Goal: Information Seeking & Learning: Learn about a topic

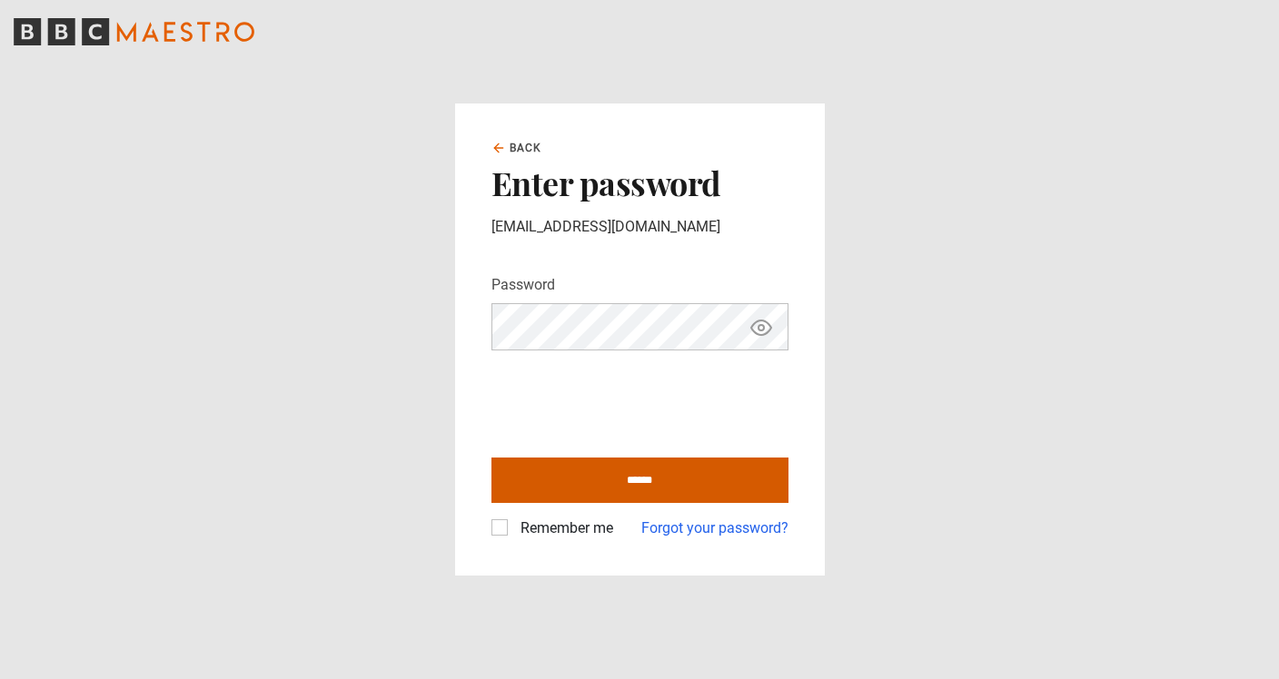
click at [547, 485] on input "******" at bounding box center [639, 480] width 297 height 45
type input "**********"
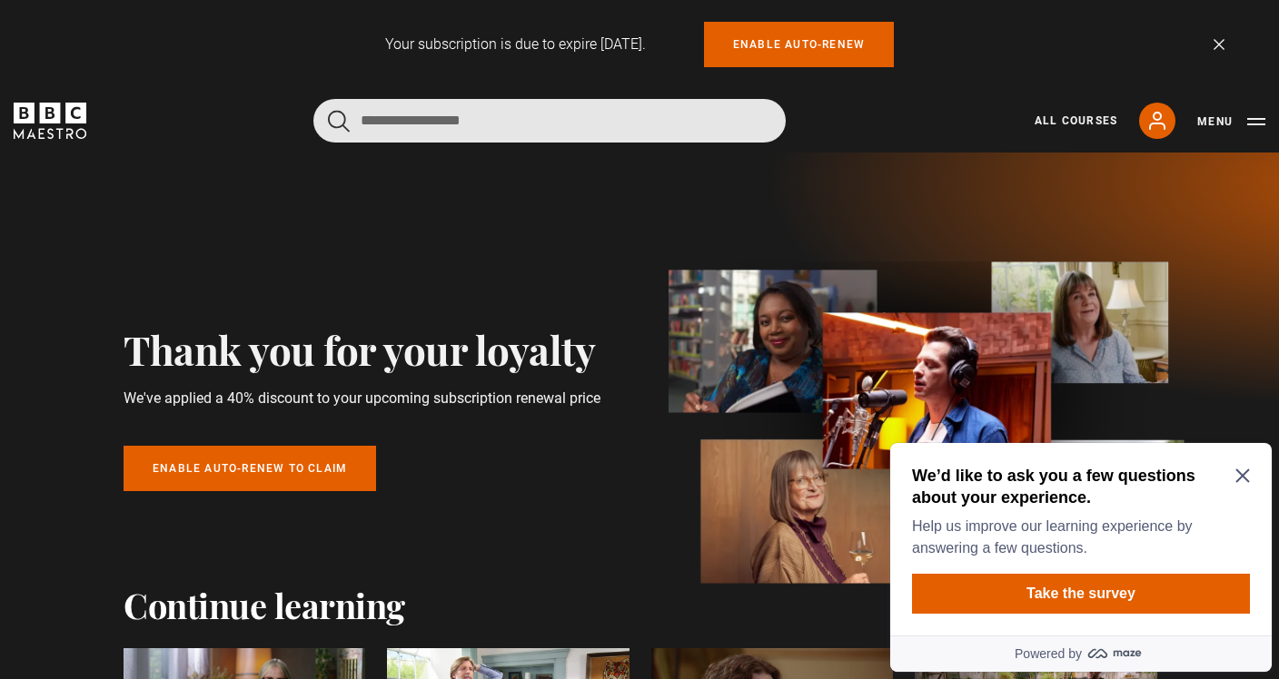
click at [533, 130] on input "Search" at bounding box center [549, 121] width 472 height 44
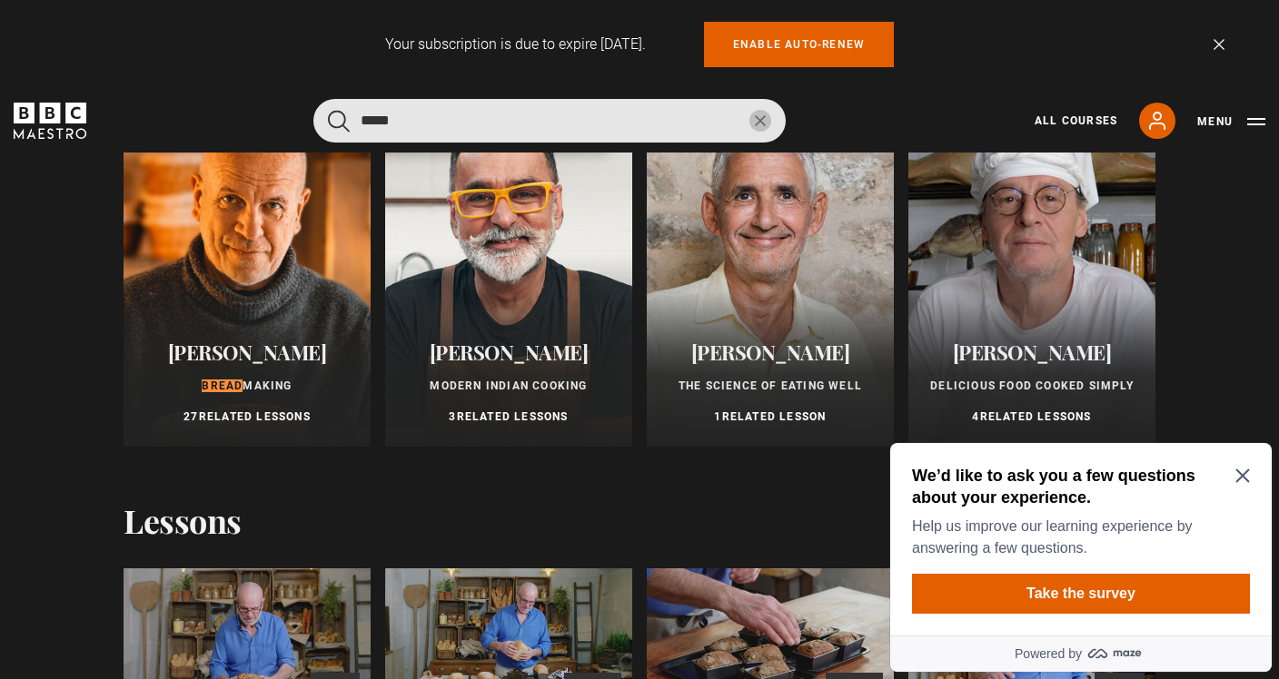
scroll to position [182, 0]
type input "*****"
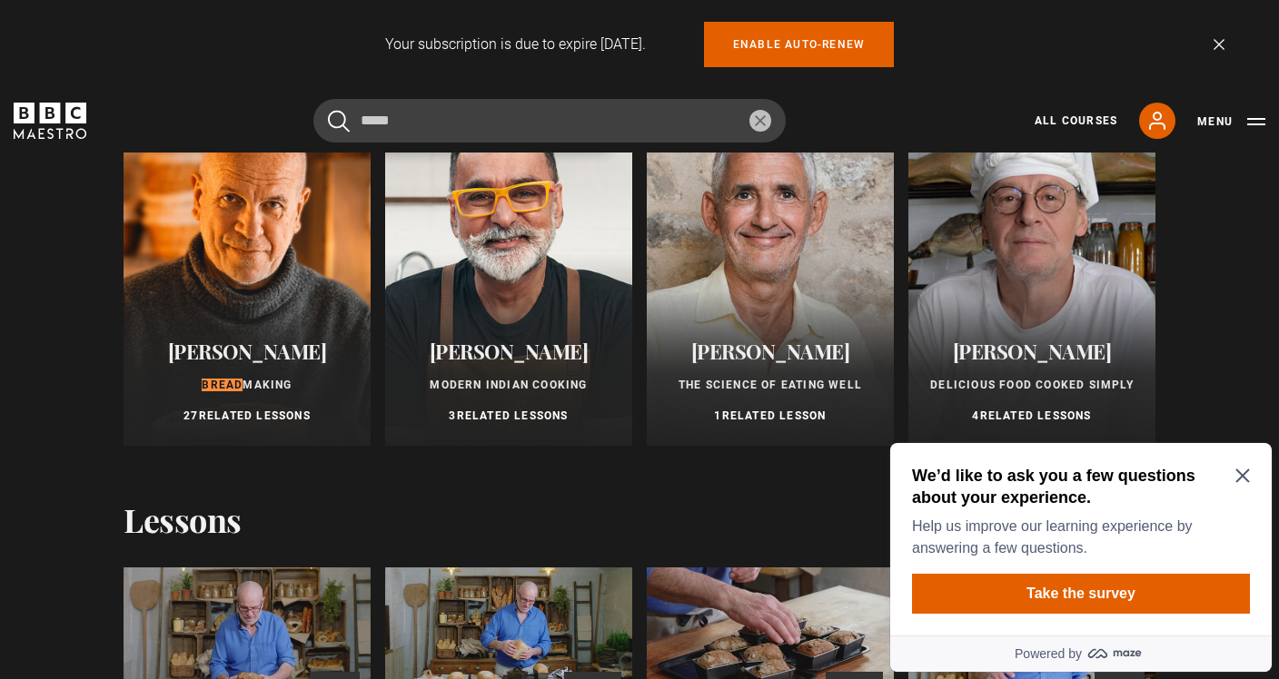
click at [257, 324] on div "Richard Bertinet Bread Making 27 Related Lessons" at bounding box center [247, 382] width 247 height 127
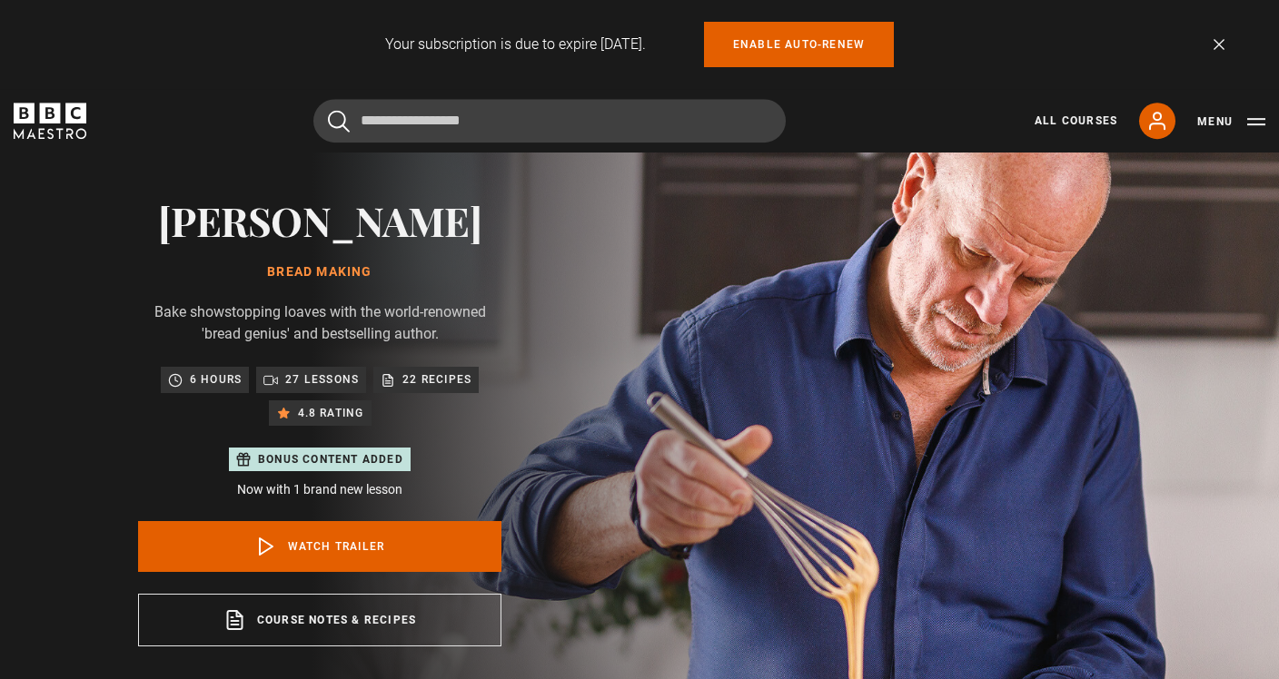
scroll to position [104, 0]
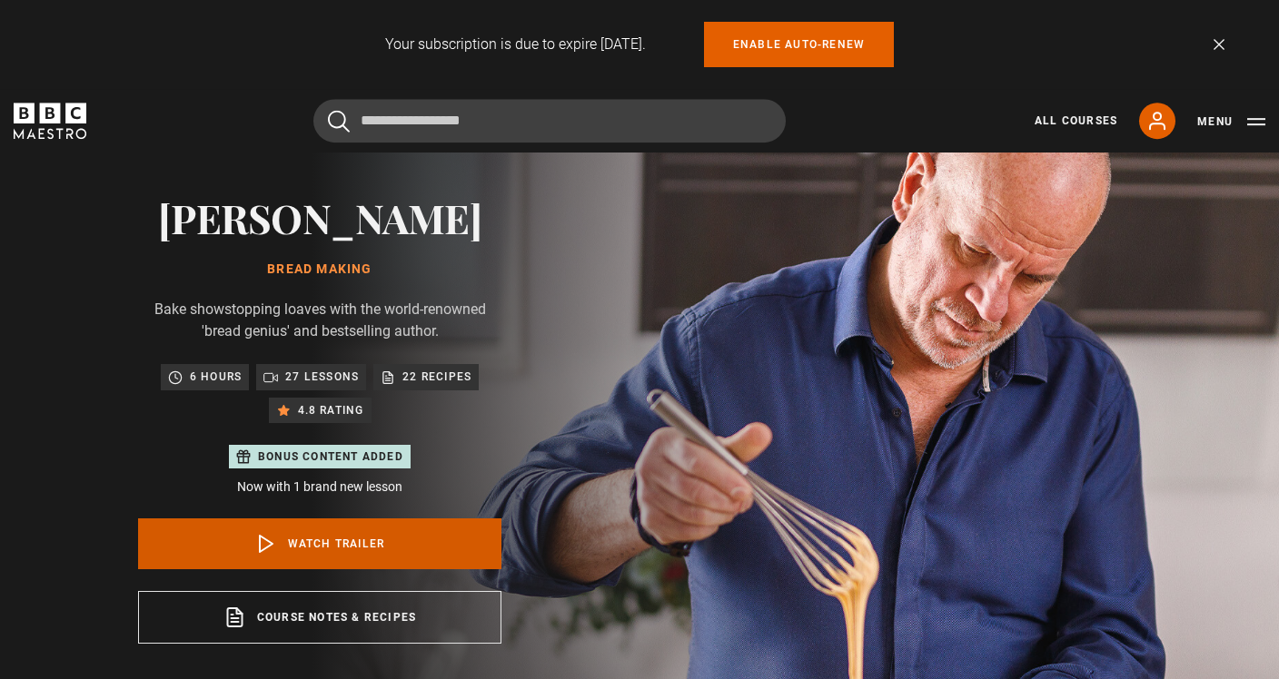
click at [240, 544] on link "Watch Trailer" at bounding box center [319, 544] width 363 height 51
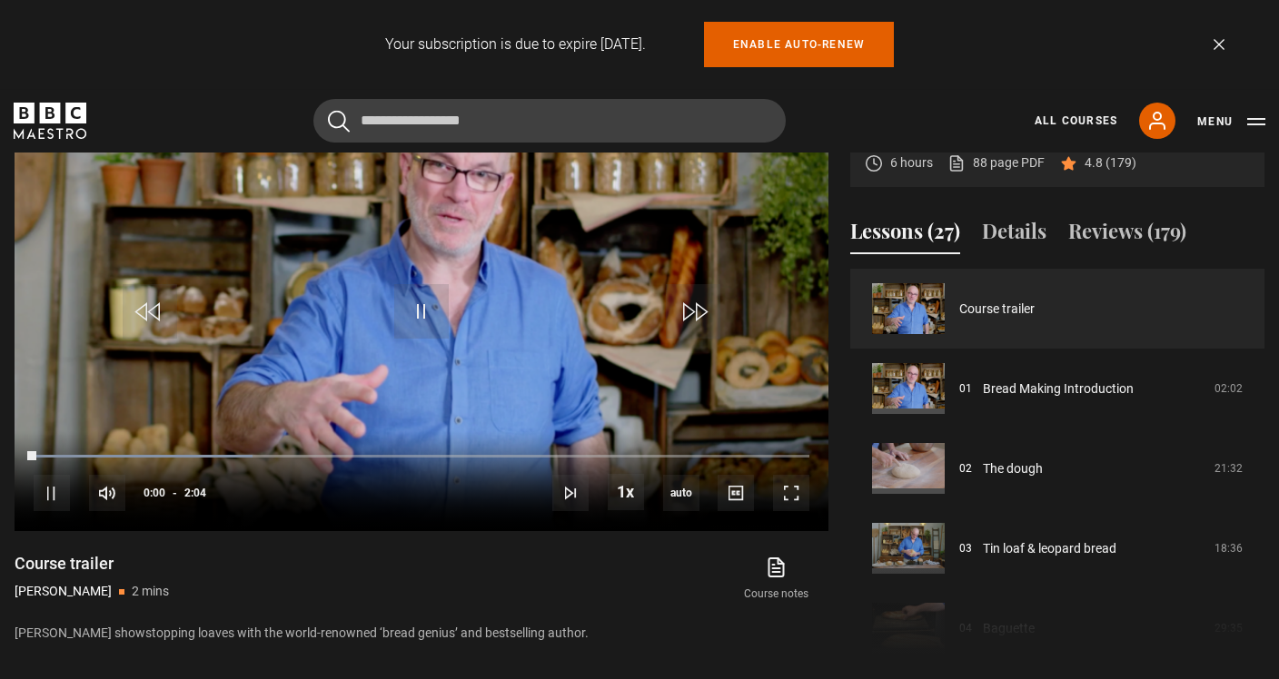
scroll to position [893, 0]
click at [794, 493] on span "Video Player" at bounding box center [791, 492] width 36 height 36
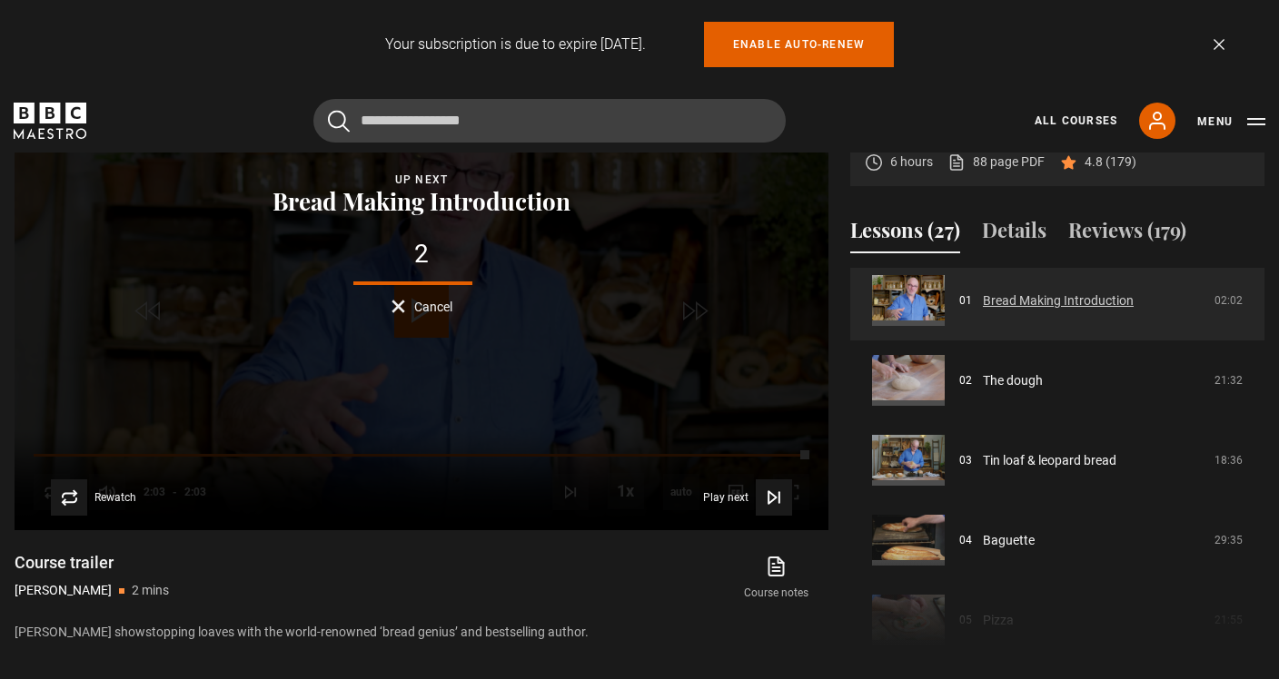
scroll to position [7, 0]
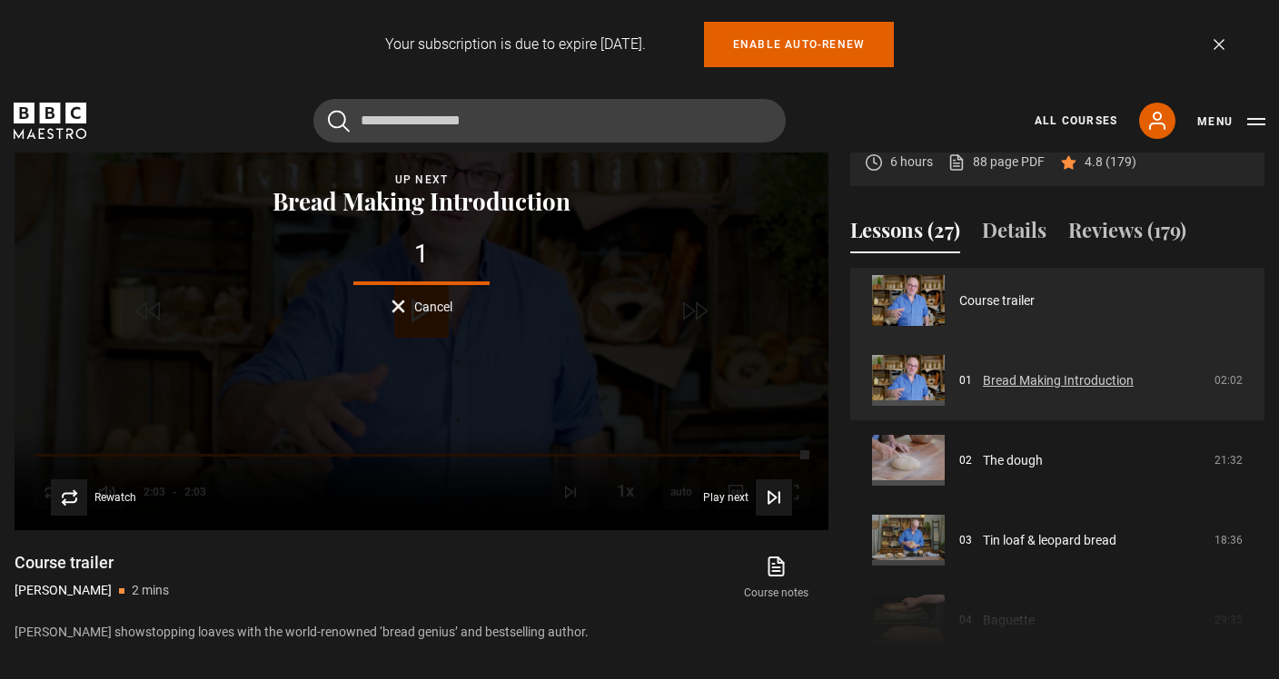
click at [1064, 380] on link "Bread Making Introduction" at bounding box center [1058, 380] width 151 height 19
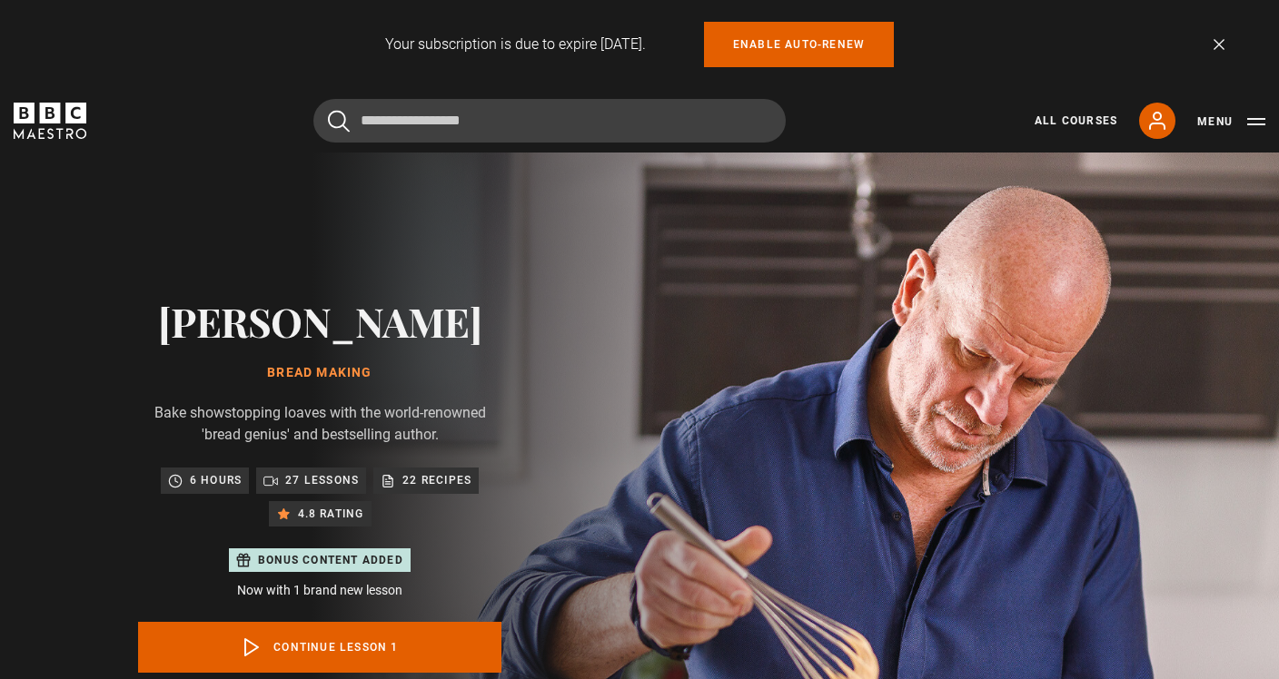
scroll to position [892, 0]
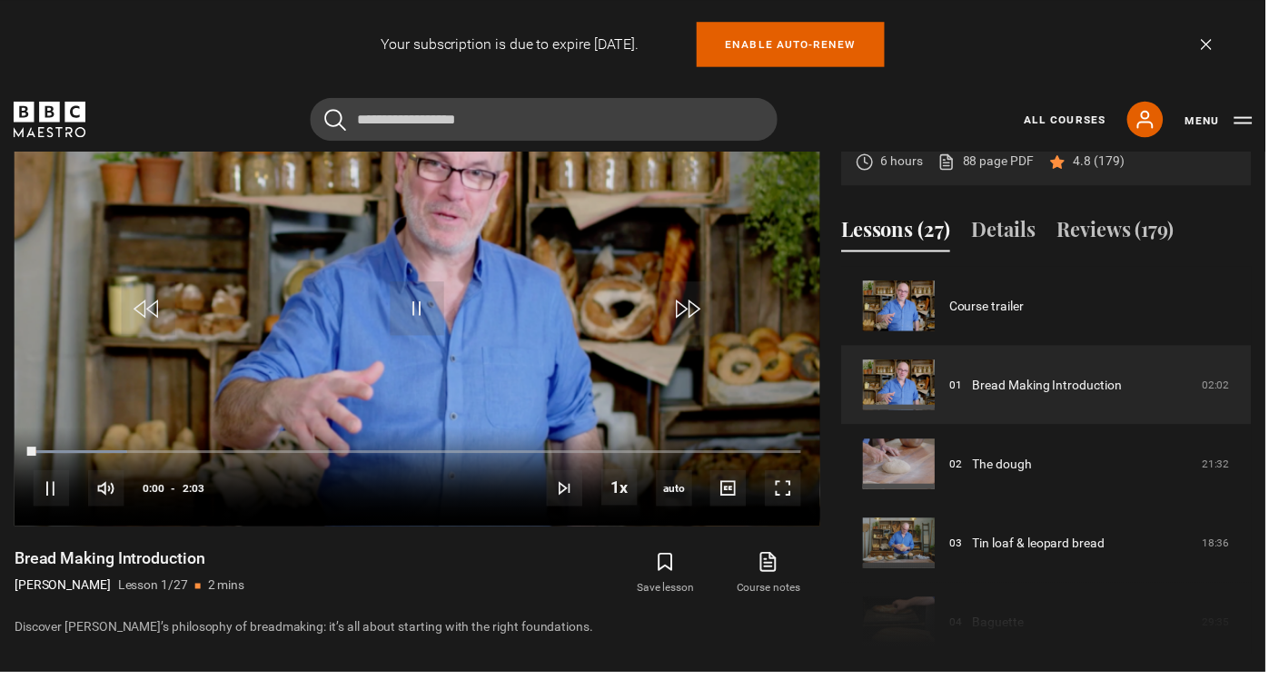
click at [797, 491] on span "Video Player" at bounding box center [791, 493] width 36 height 36
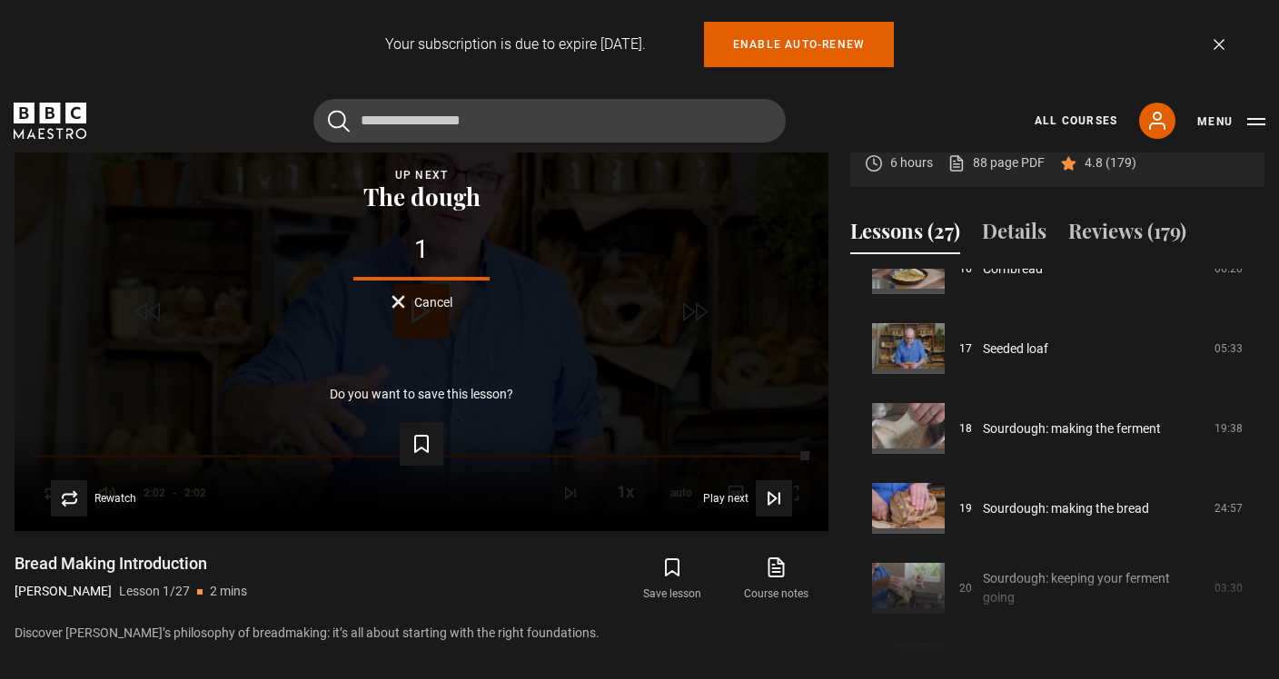
scroll to position [1327, 0]
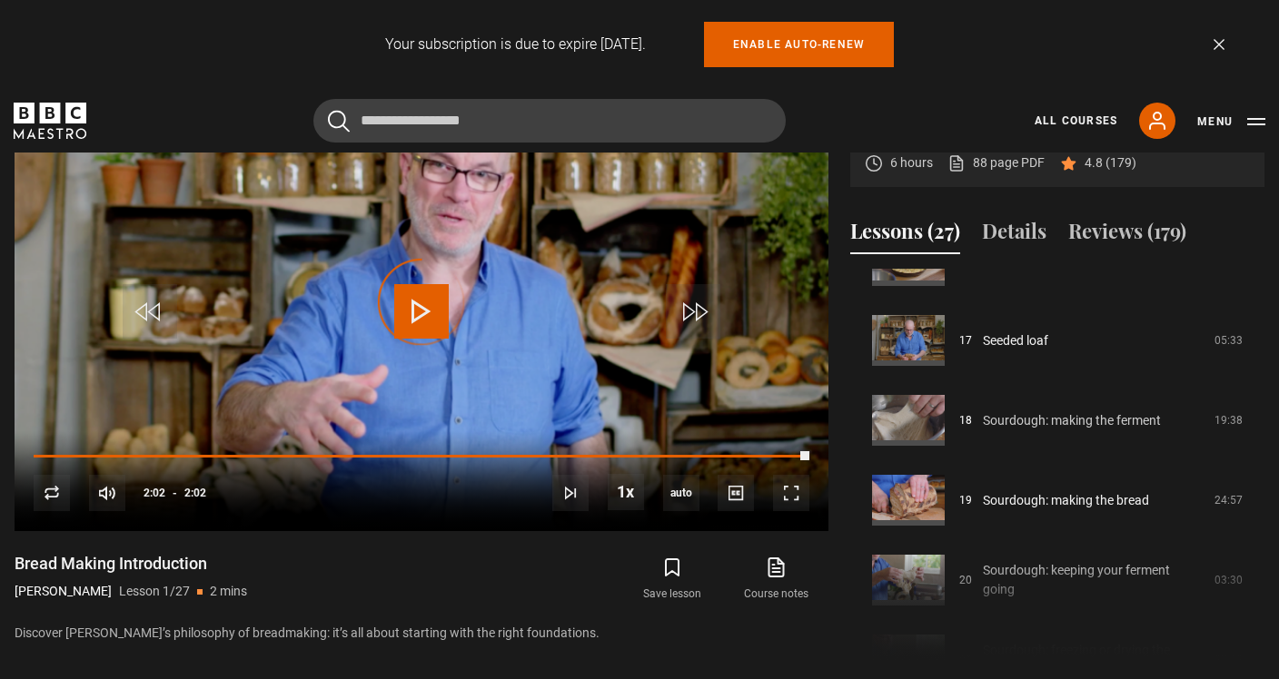
click at [1073, 430] on link "Sourdough: making the ferment" at bounding box center [1072, 420] width 178 height 19
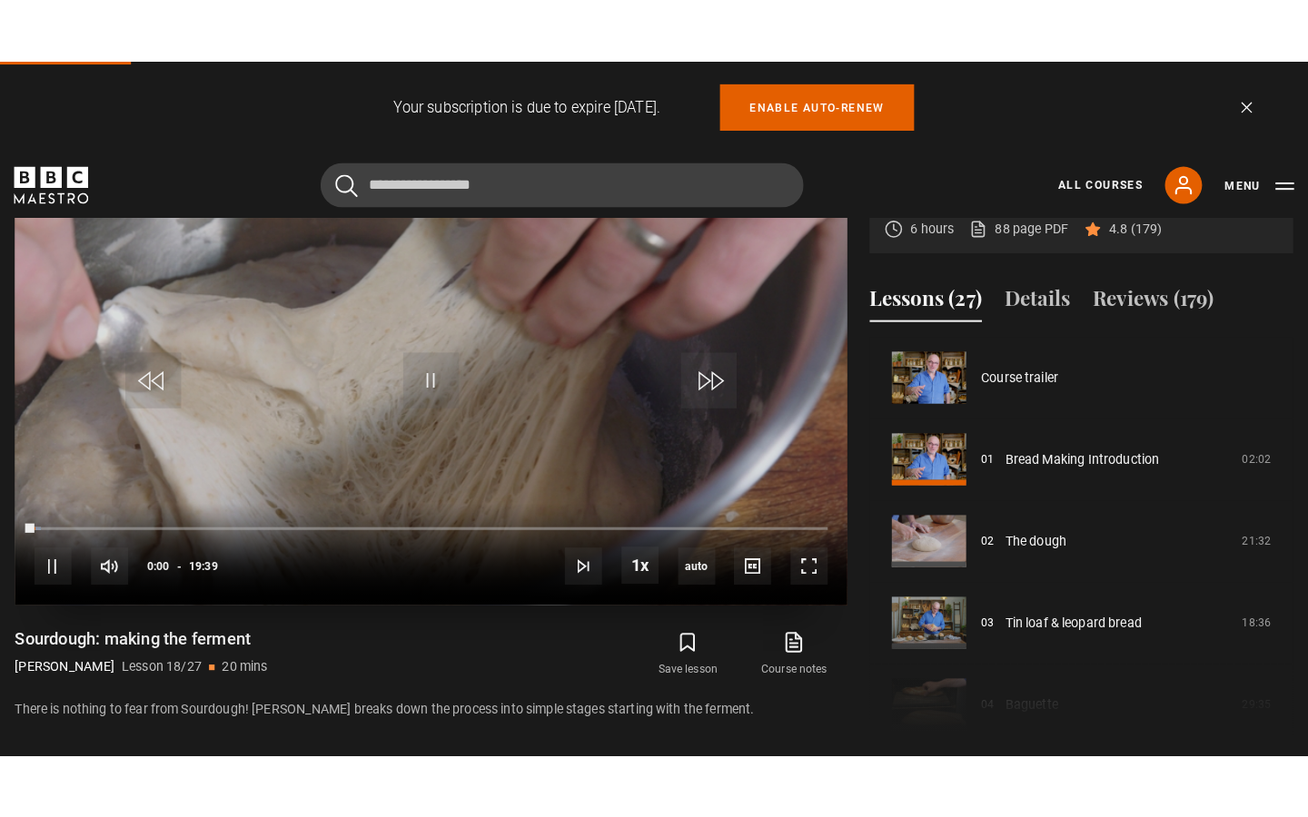
scroll to position [1359, 0]
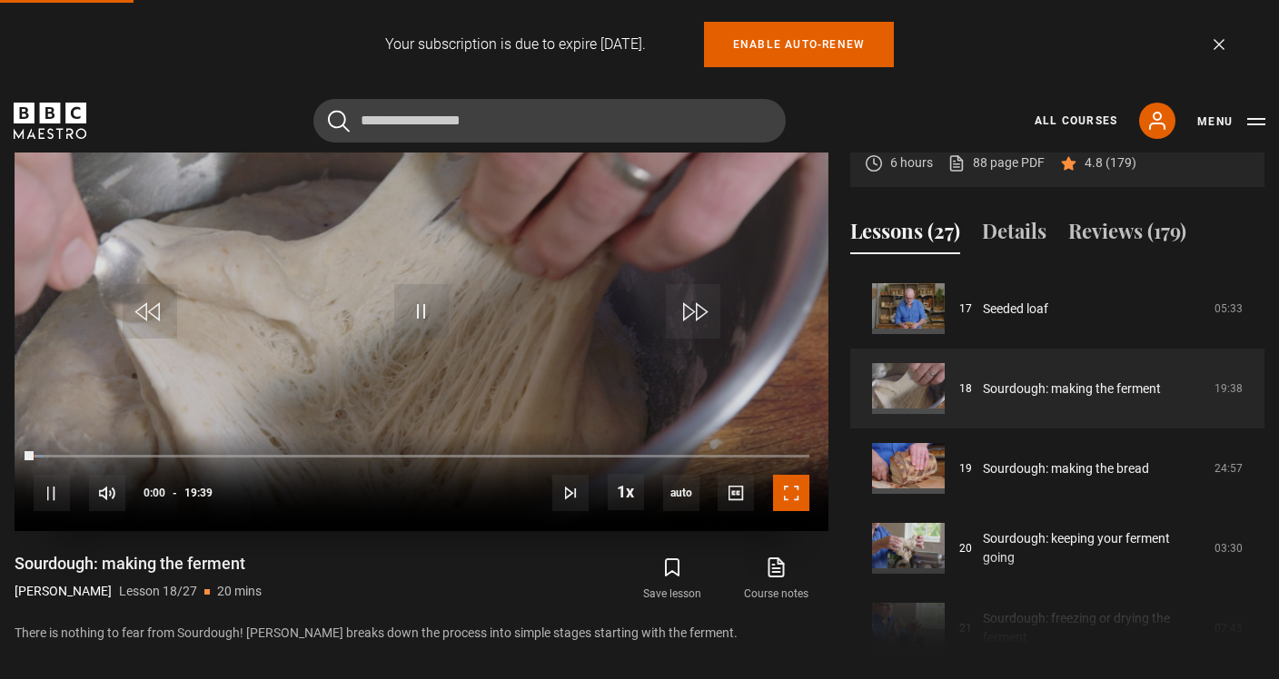
click at [796, 494] on span "Video Player" at bounding box center [791, 493] width 36 height 36
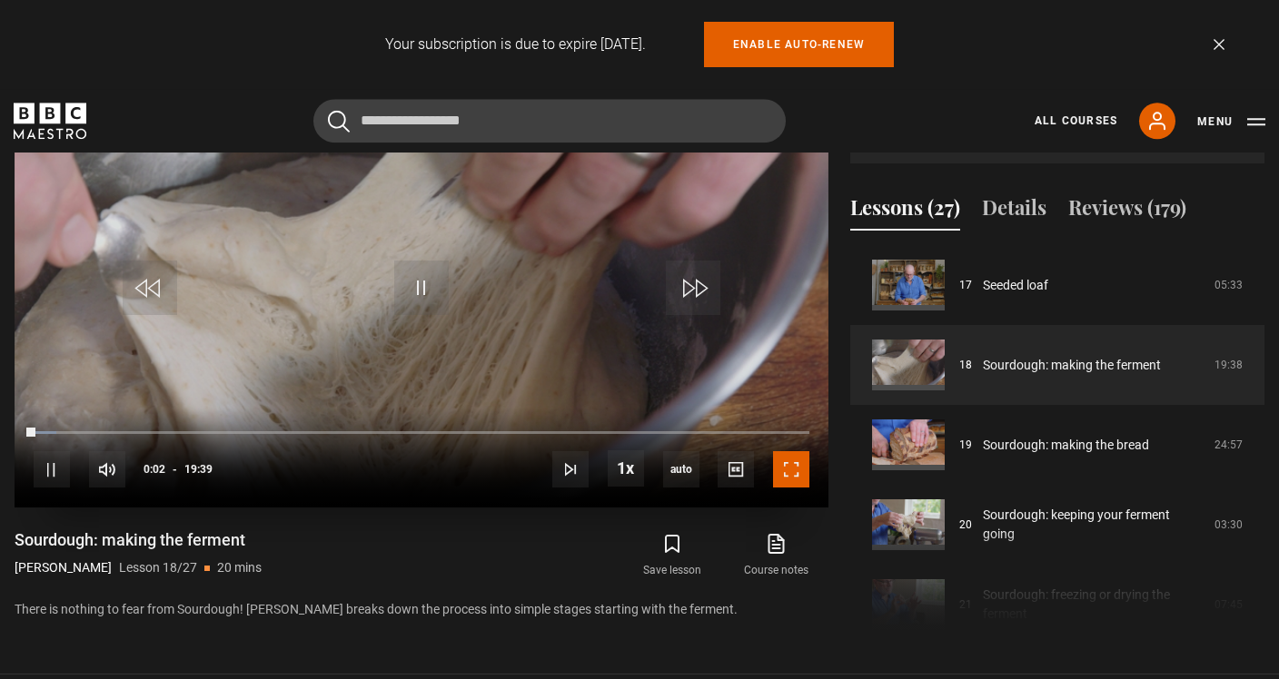
scroll to position [915, 0]
drag, startPoint x: 804, startPoint y: 467, endPoint x: 818, endPoint y: 463, distance: 15.0
click at [804, 467] on span "Video Player" at bounding box center [791, 470] width 36 height 36
click at [787, 466] on span "Video Player" at bounding box center [791, 470] width 36 height 36
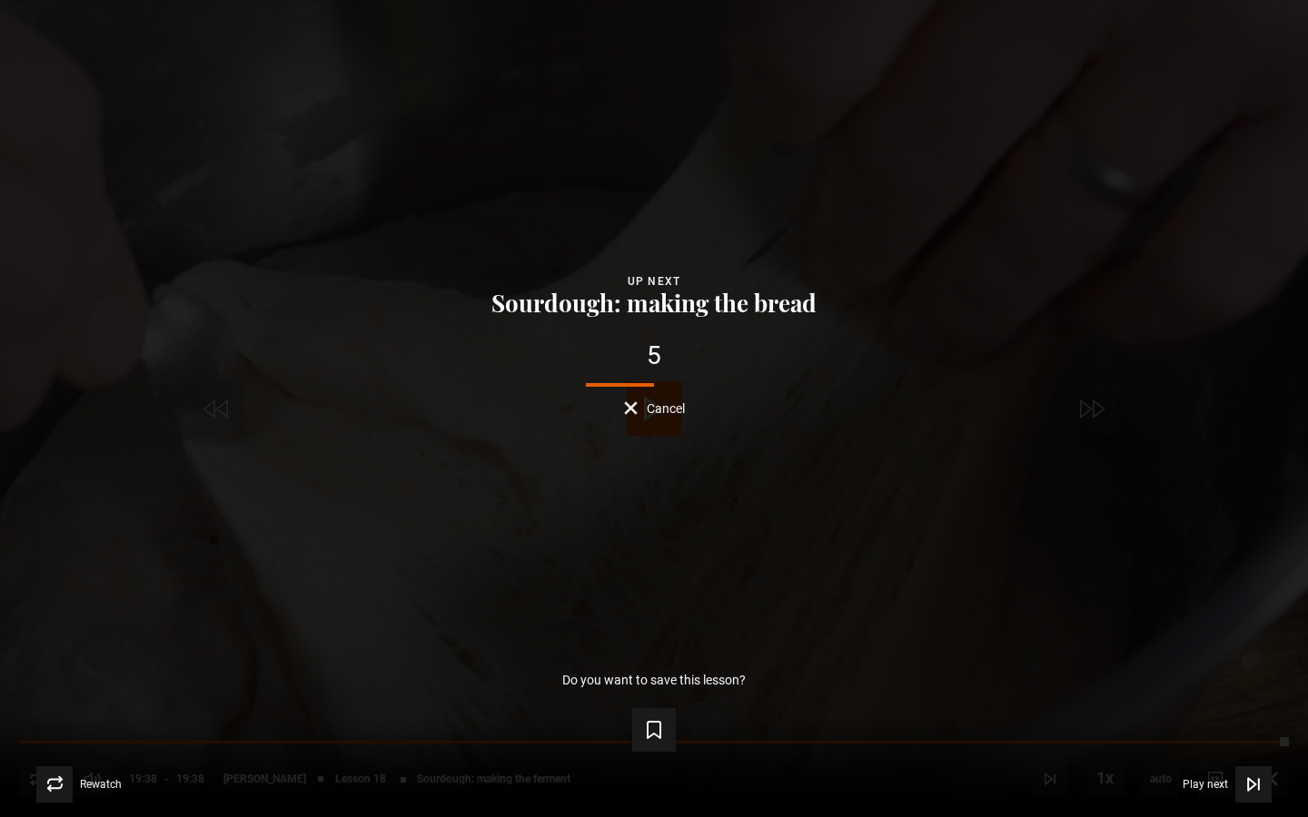
click at [628, 405] on button "Cancel" at bounding box center [654, 408] width 61 height 14
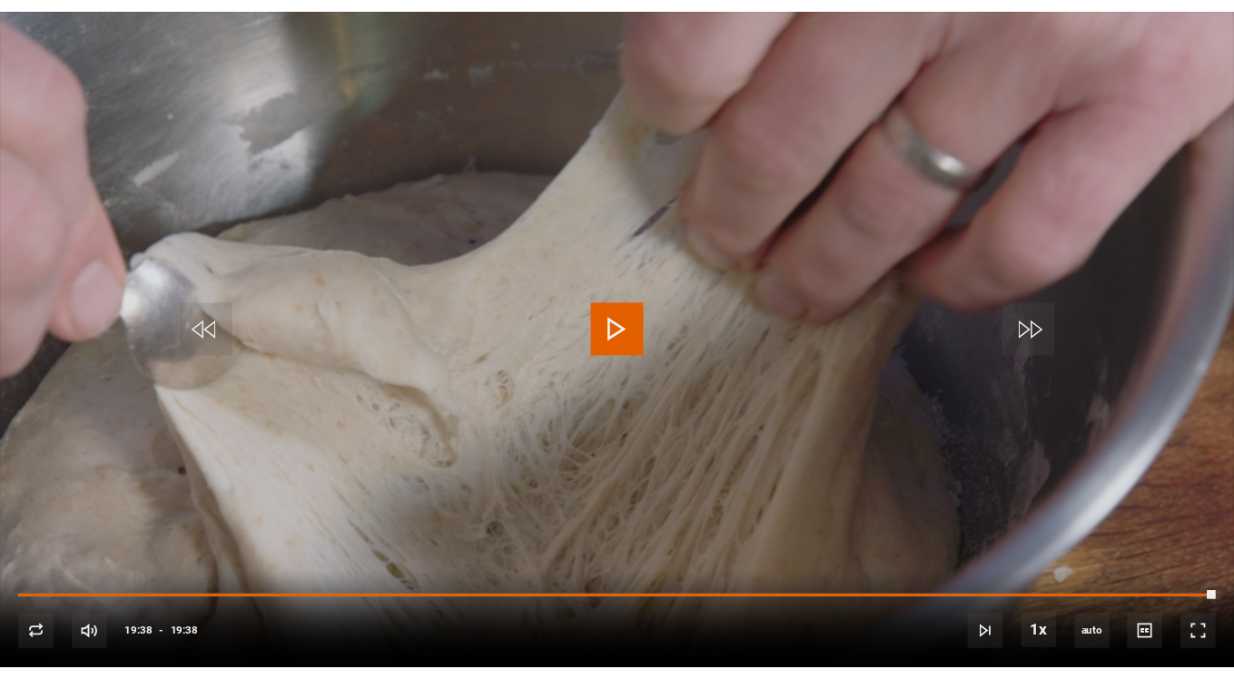
scroll to position [1123, 0]
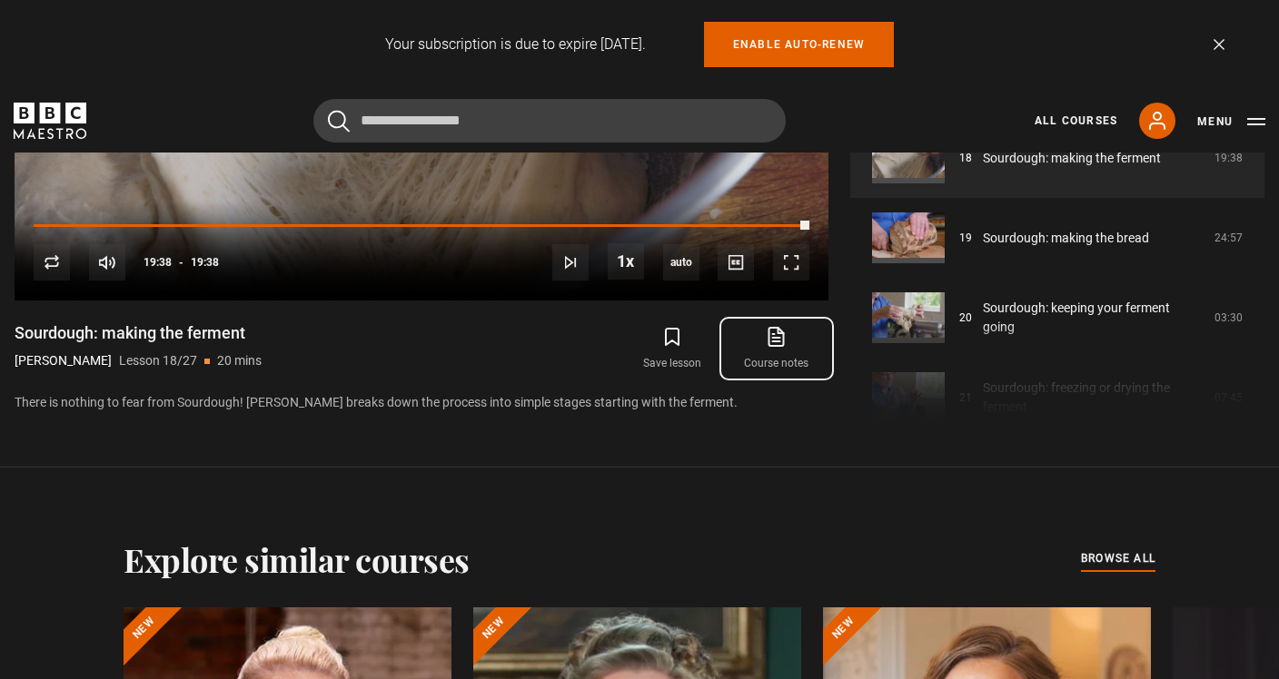
click at [775, 344] on icon at bounding box center [776, 337] width 15 height 18
